Goal: Task Accomplishment & Management: Use online tool/utility

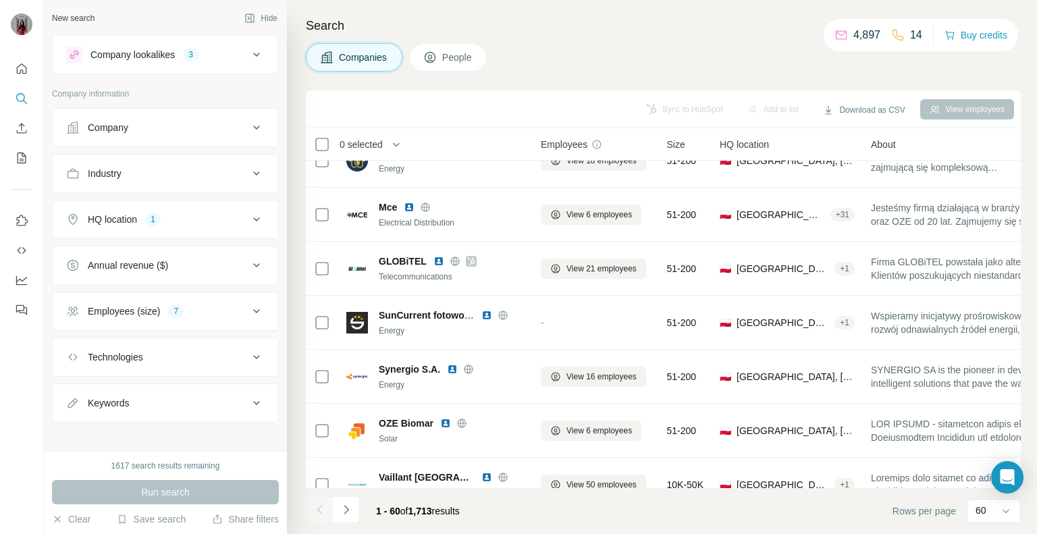
scroll to position [945, 0]
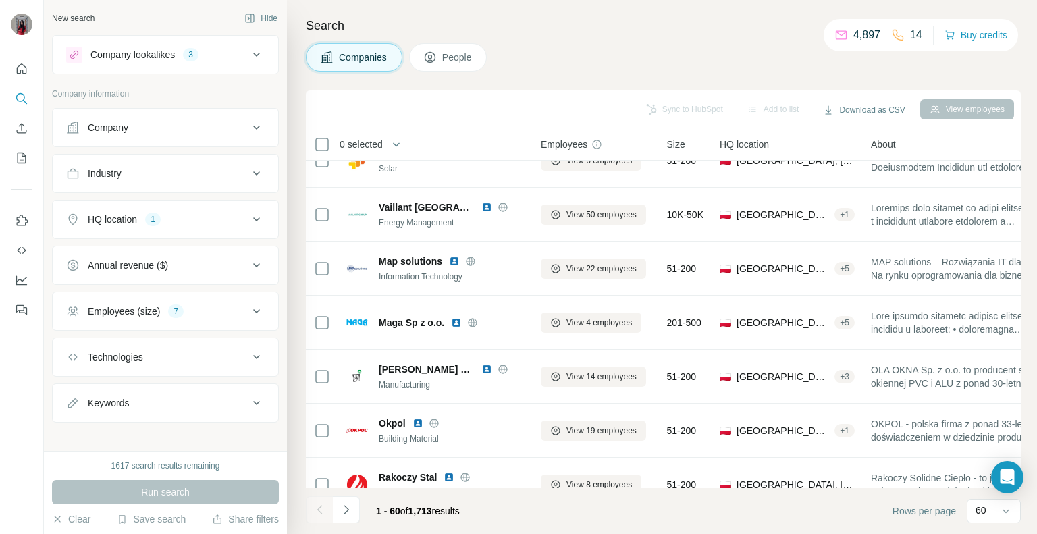
click at [249, 56] on icon at bounding box center [257, 55] width 16 height 16
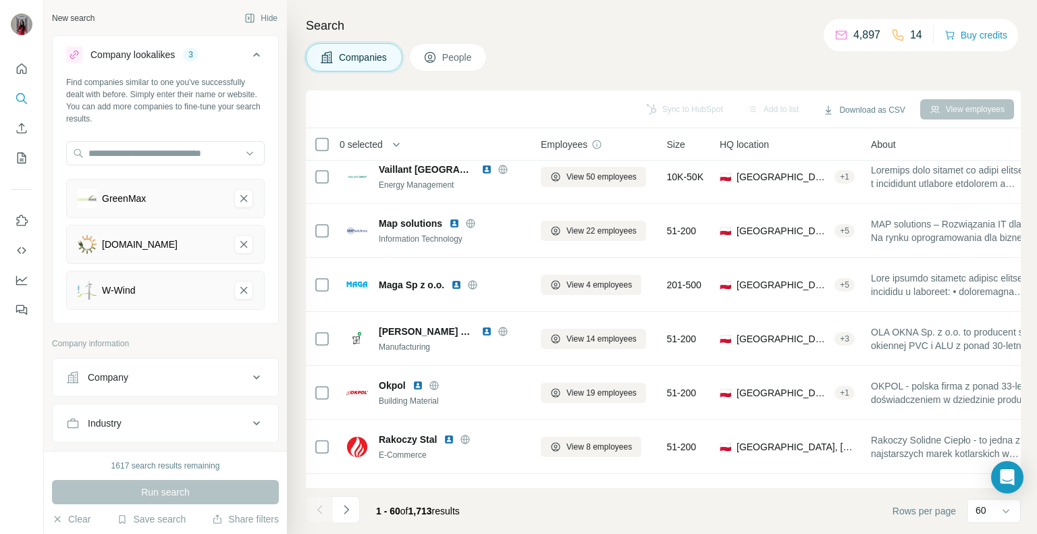
scroll to position [1013, 0]
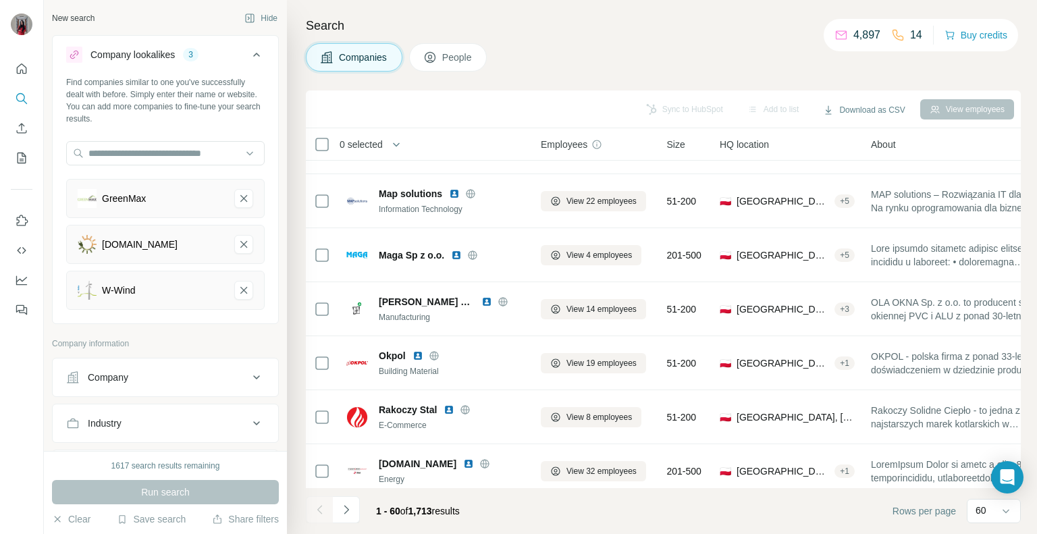
click at [184, 372] on div "Company" at bounding box center [157, 378] width 182 height 14
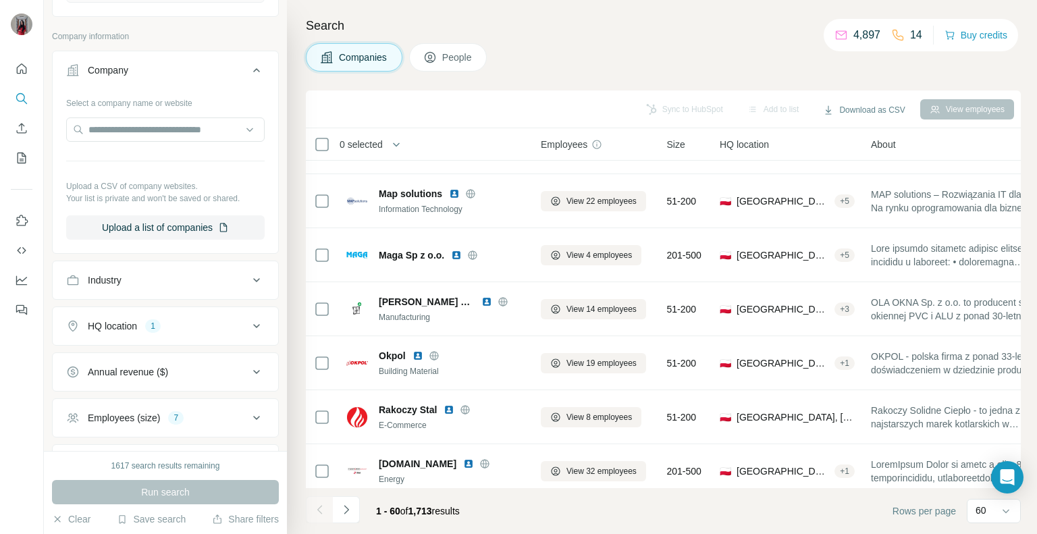
scroll to position [419, 0]
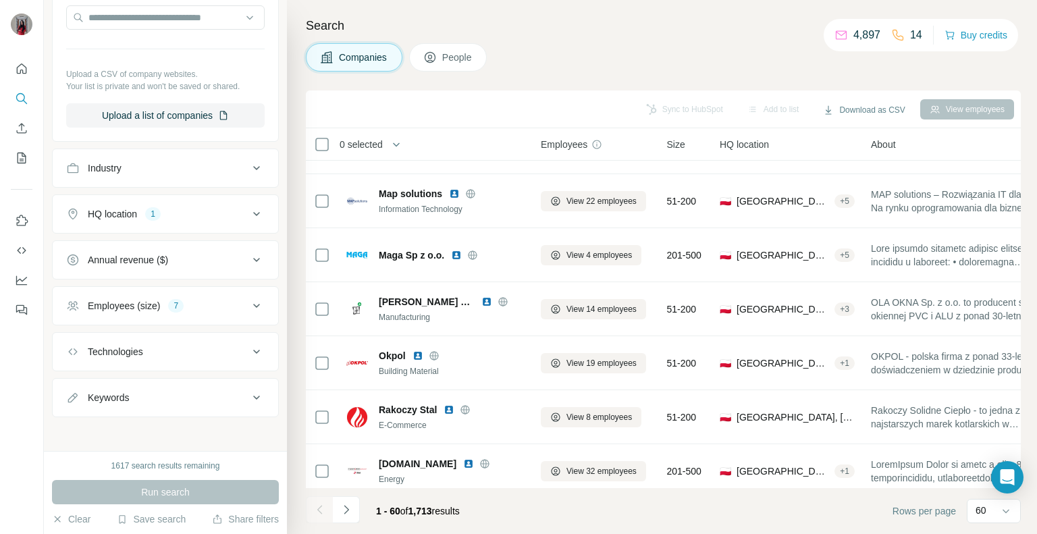
click at [179, 211] on div "HQ location 1" at bounding box center [157, 214] width 182 height 14
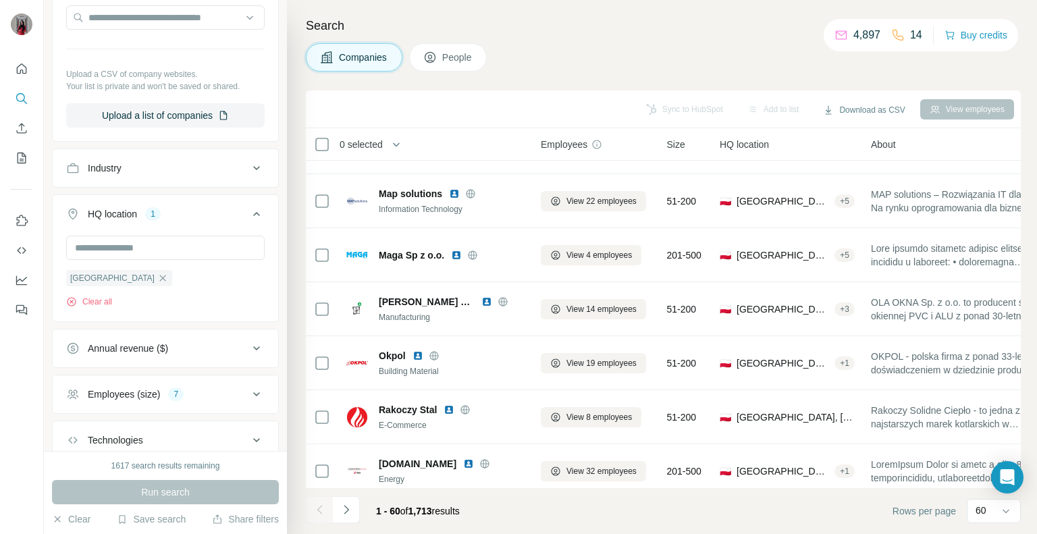
scroll to position [508, 0]
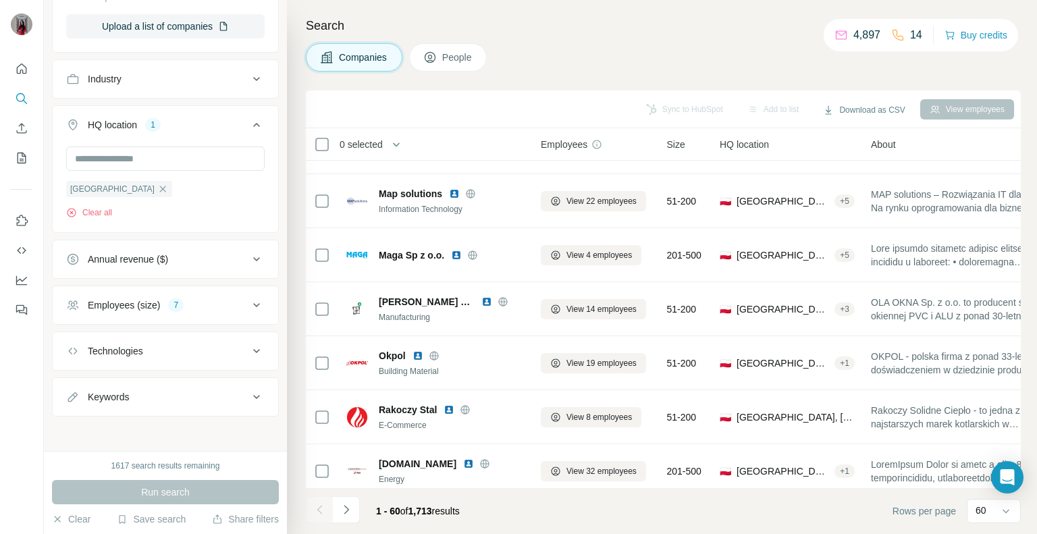
click at [200, 291] on button "Employees (size) 7" at bounding box center [166, 305] width 226 height 32
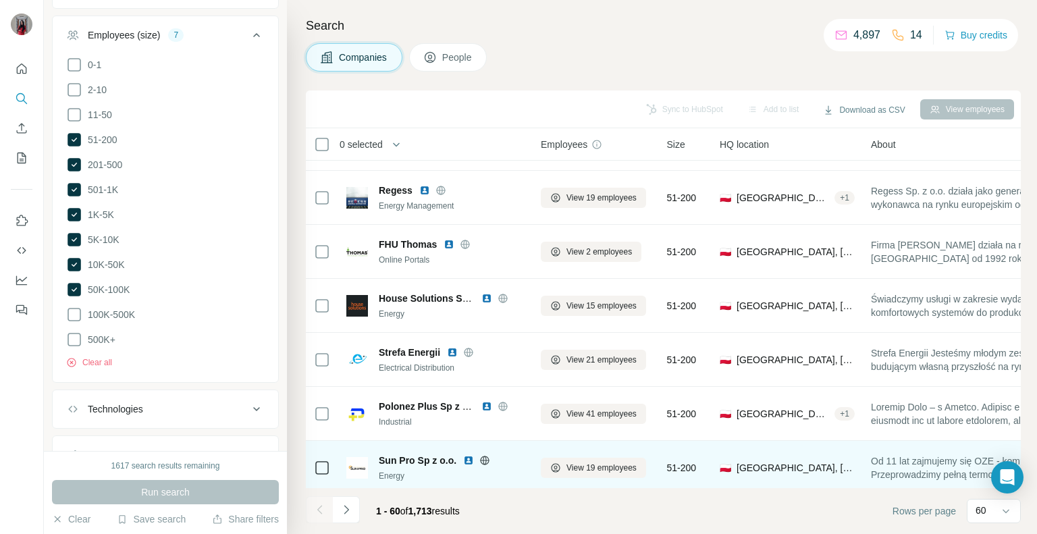
scroll to position [0, 0]
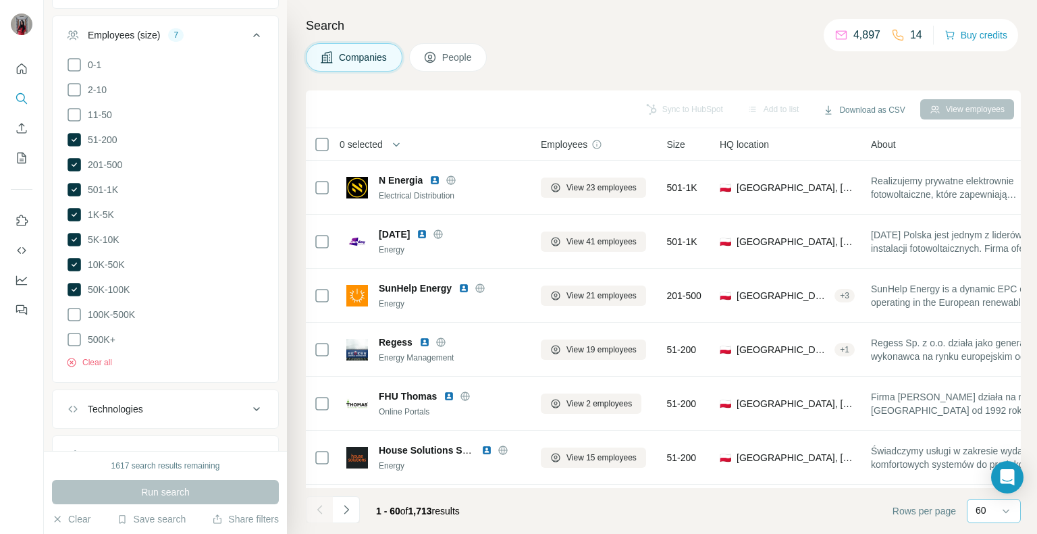
click at [998, 508] on div "60" at bounding box center [993, 511] width 34 height 14
click at [800, 514] on footer "1 - 60 of 1,713 results Rows per page 60" at bounding box center [663, 511] width 715 height 46
click at [242, 519] on button "Share filters" at bounding box center [245, 520] width 67 height 14
click at [151, 521] on button "Save search" at bounding box center [151, 520] width 69 height 14
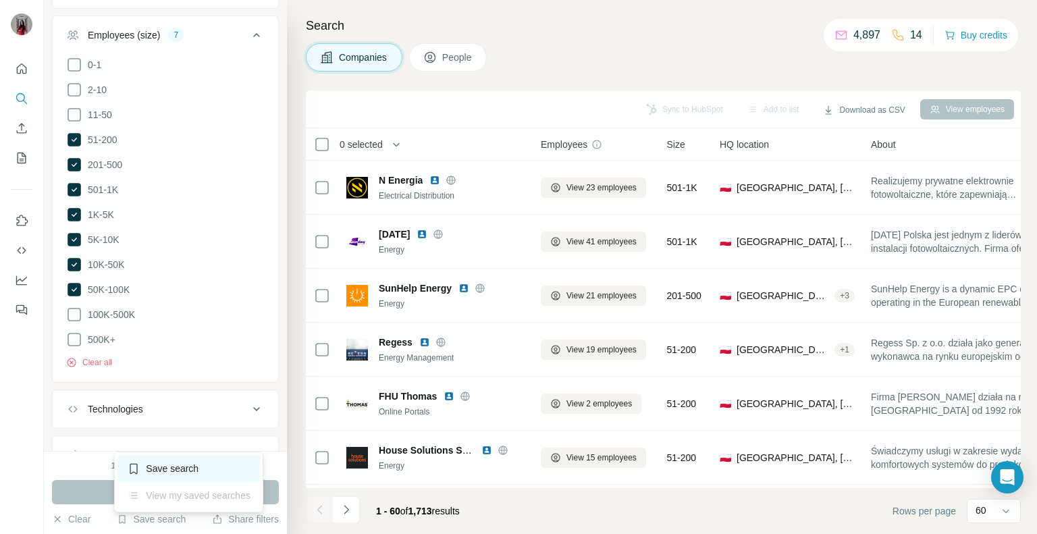
click at [211, 461] on div "Save search" at bounding box center [189, 468] width 142 height 27
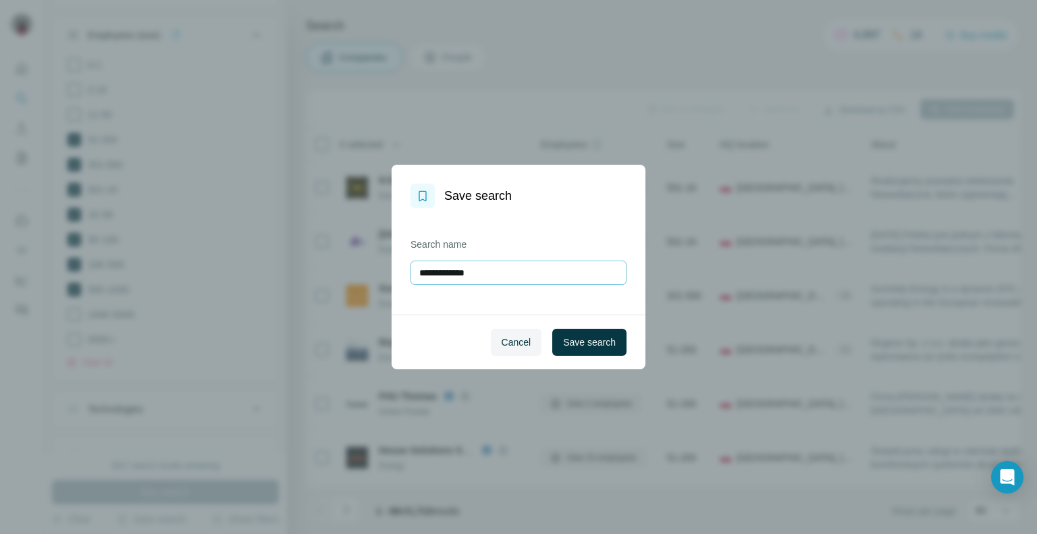
click at [520, 283] on input "**********" at bounding box center [519, 273] width 216 height 24
drag, startPoint x: 502, startPoint y: 269, endPoint x: 338, endPoint y: 267, distance: 164.1
click at [339, 267] on div "**********" at bounding box center [518, 267] width 1037 height 534
type input "**********"
click at [602, 348] on span "Save search" at bounding box center [589, 343] width 53 height 14
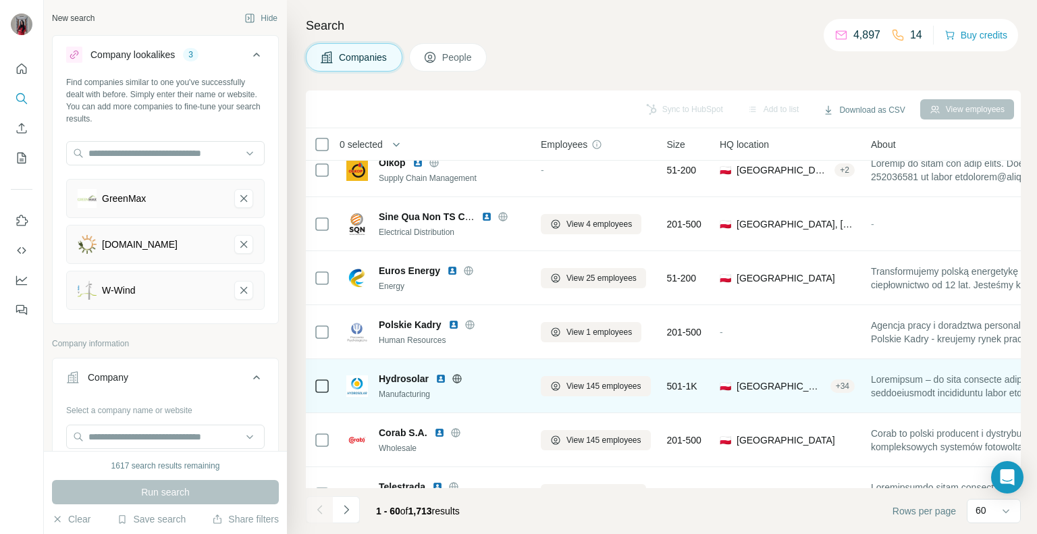
scroll to position [2920, 0]
